Goal: Information Seeking & Learning: Compare options

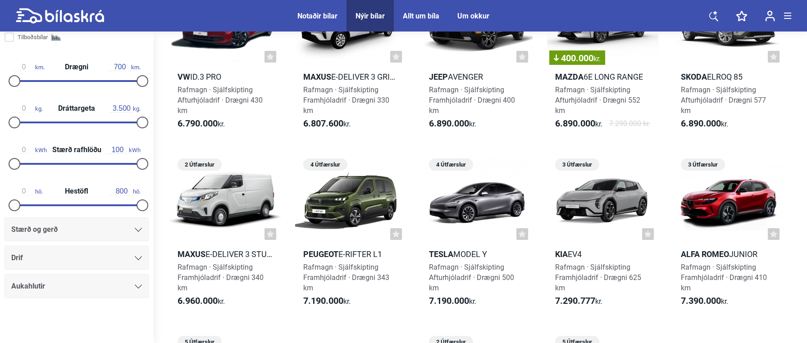
scroll to position [344, 0]
click at [135, 254] on div at bounding box center [138, 257] width 7 height 7
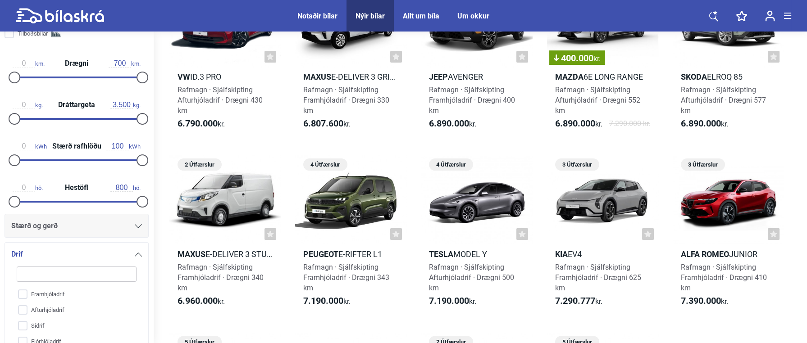
scroll to position [433, 0]
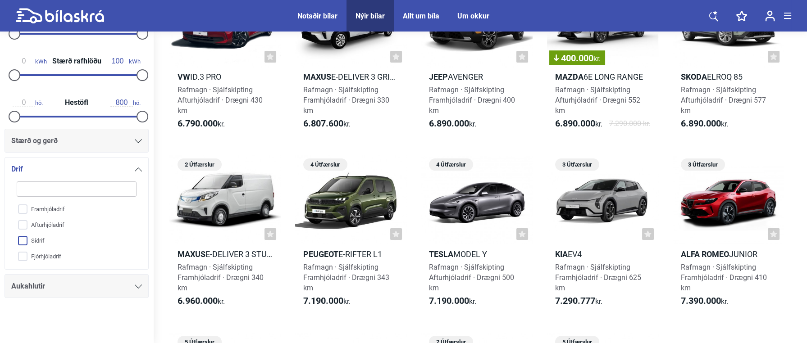
click at [23, 241] on input "Sídrif" at bounding box center [70, 241] width 121 height 16
checkbox input "true"
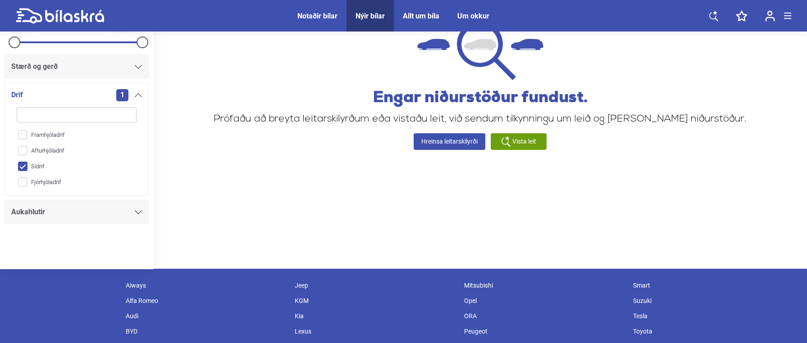
click at [24, 256] on main "Notaðir bílar Nýir bílar Allt um bíla Um okkur Notaðir bílar Nýir bílar Allt um…" at bounding box center [403, 205] width 807 height 497
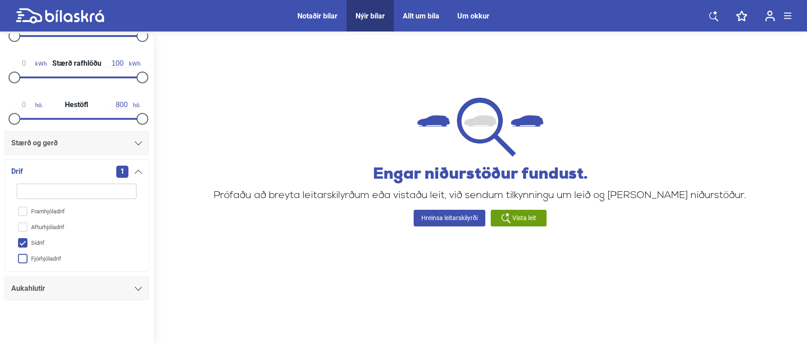
click at [25, 257] on input "Fjórhjóladrif" at bounding box center [70, 259] width 121 height 16
checkbox input "true"
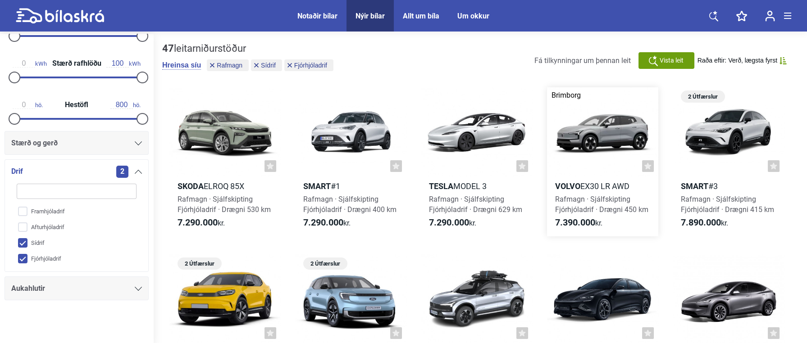
click at [609, 185] on h2 "Volvo EX30 LR AWD" at bounding box center [602, 186] width 111 height 10
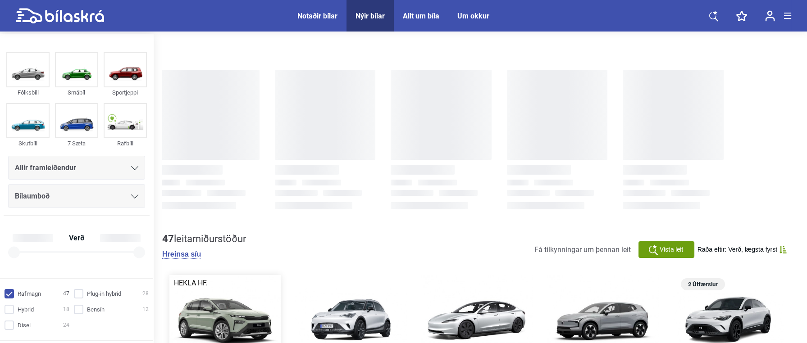
checkbox input "true"
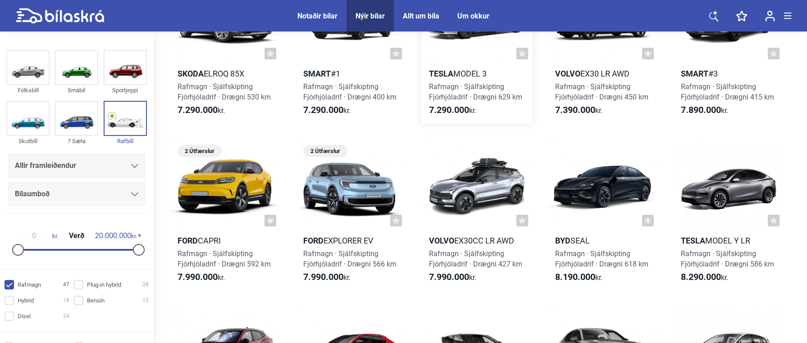
scroll to position [123, 0]
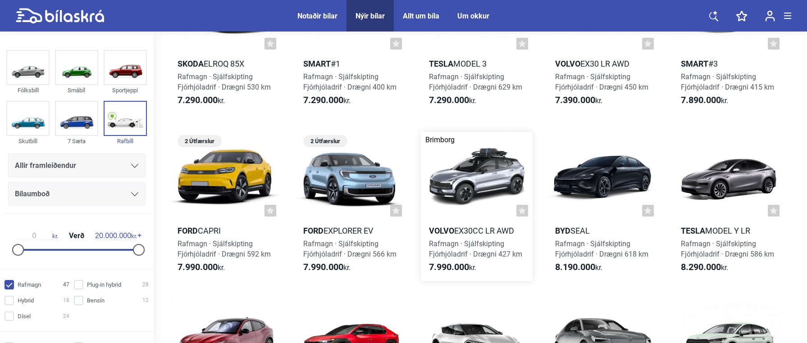
click at [464, 235] on link "Brimborg Volvo EX30CC LR AWD Rafmagn · Sjálfskipting Fjórhjóladrif · Drægni 427…" at bounding box center [476, 206] width 111 height 149
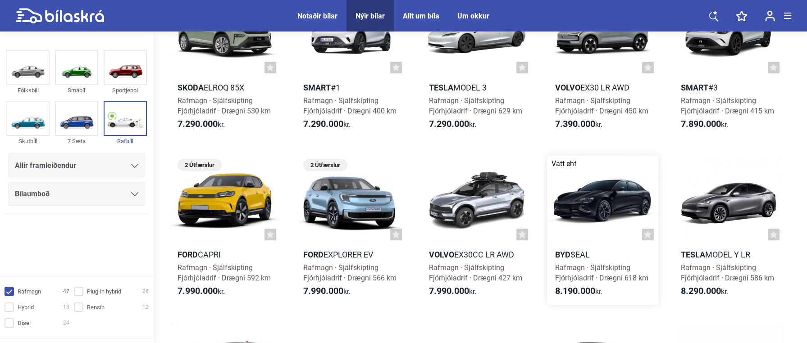
scroll to position [123, 0]
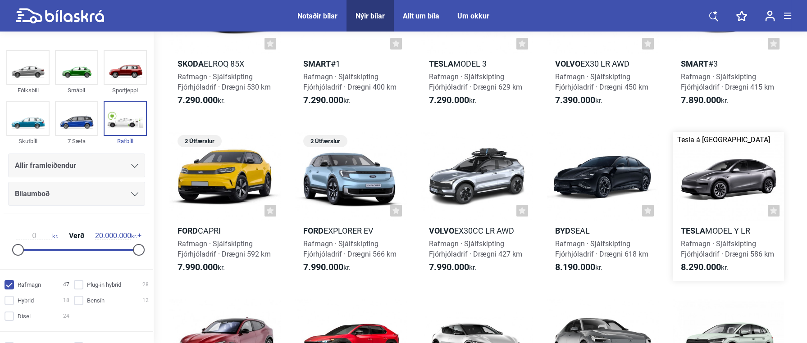
click at [726, 192] on div at bounding box center [727, 176] width 111 height 89
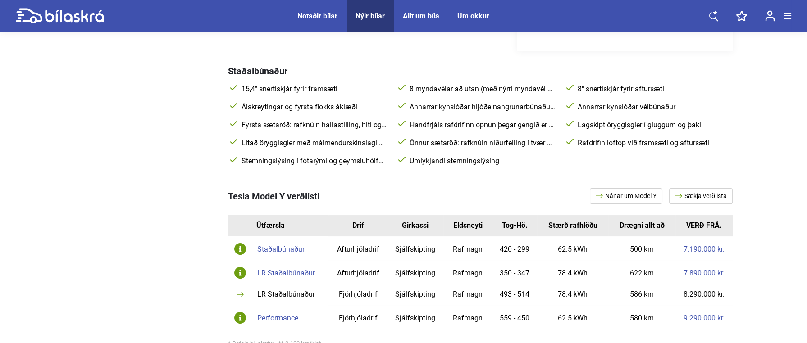
scroll to position [450, 0]
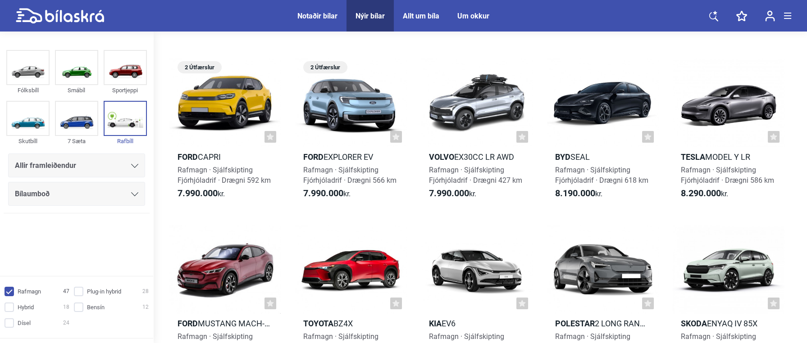
scroll to position [123, 0]
